Goal: Task Accomplishment & Management: Manage account settings

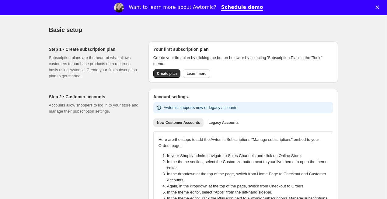
scroll to position [22, 0]
click at [379, 6] on polygon "Close" at bounding box center [378, 7] width 4 height 4
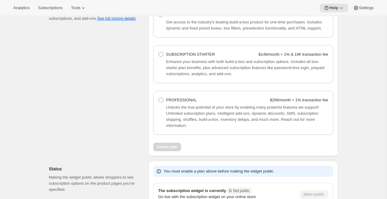
scroll to position [485, 0]
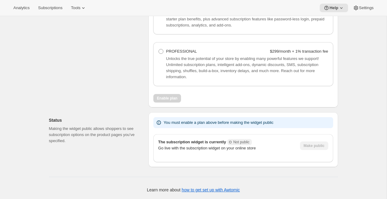
click at [222, 155] on div "The subscription widget is currently Incomplete Not public Go live with the sub…" at bounding box center [226, 148] width 137 height 18
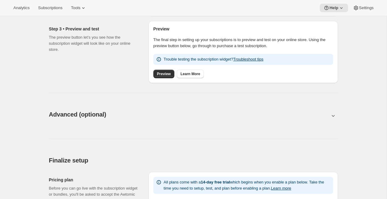
scroll to position [296, 0]
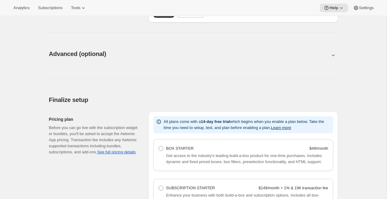
click at [327, 54] on button at bounding box center [193, 55] width 289 height 7
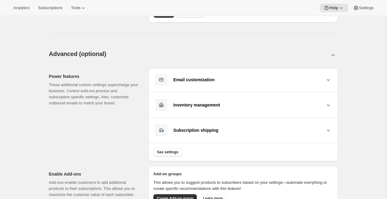
click at [327, 135] on button "Subscription shipping" at bounding box center [244, 130] width 180 height 13
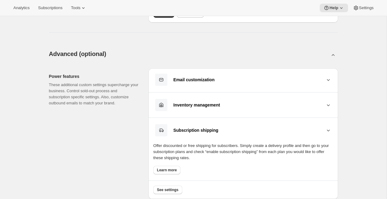
click at [328, 131] on icon at bounding box center [329, 130] width 6 height 6
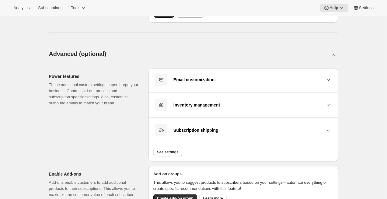
click at [327, 107] on icon at bounding box center [329, 105] width 6 height 6
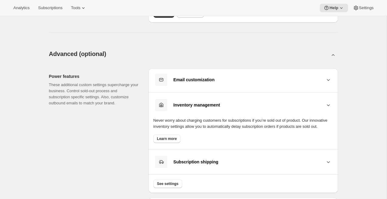
click at [327, 107] on icon at bounding box center [329, 105] width 6 height 6
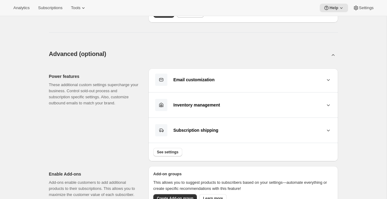
click at [327, 81] on icon at bounding box center [329, 80] width 6 height 6
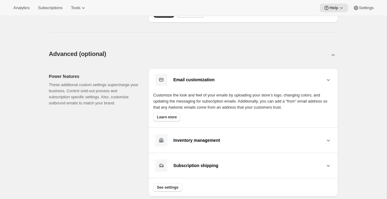
click at [327, 81] on icon at bounding box center [329, 80] width 6 height 6
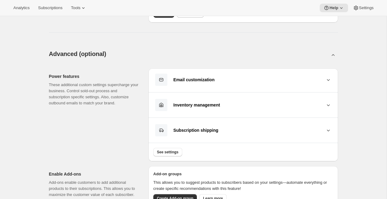
click at [333, 54] on icon at bounding box center [334, 55] width 6 height 6
type input "<div style="text-align: center"> <hr> <br/><h3>Having issues managing your subs…"
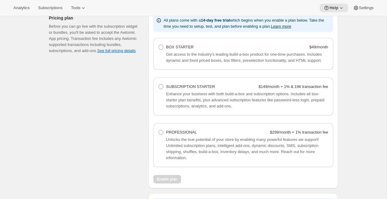
scroll to position [399, 0]
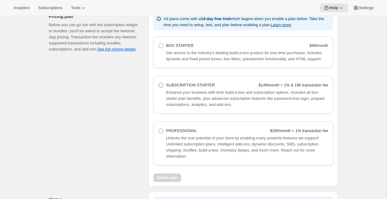
click at [195, 90] on label "SUBSCRIPTION STARTER $149/month + 1% & 19¢ transaction fee" at bounding box center [243, 85] width 170 height 9
click at [159, 83] on Starter "SUBSCRIPTION STARTER $149/month + 1% & 19¢ transaction fee" at bounding box center [159, 83] width 0 height 0
radio Starter "true"
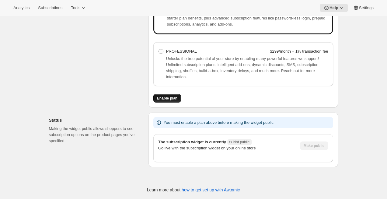
scroll to position [480, 0]
click at [173, 103] on button "Enable plan" at bounding box center [168, 98] width 28 height 9
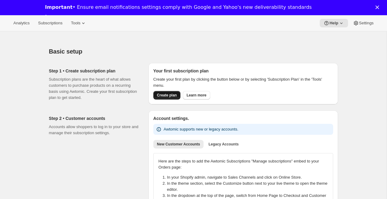
click at [165, 97] on span "Create plan" at bounding box center [167, 95] width 20 height 5
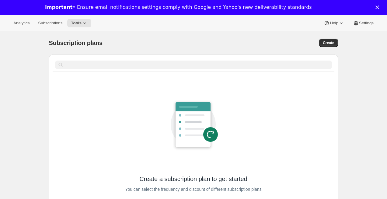
click at [379, 8] on polygon "Close" at bounding box center [378, 7] width 4 height 4
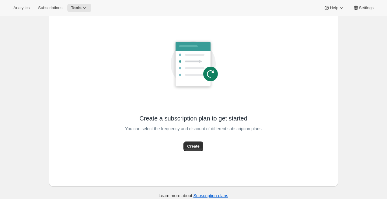
scroll to position [50, 0]
